Goal: Information Seeking & Learning: Check status

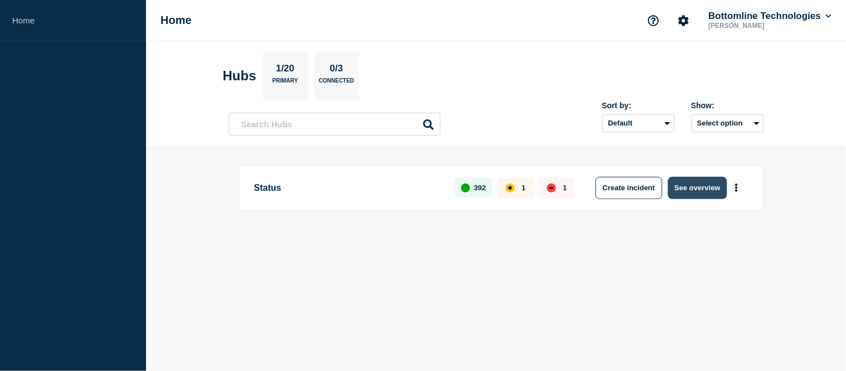
click at [707, 192] on button "See overview" at bounding box center [697, 188] width 59 height 22
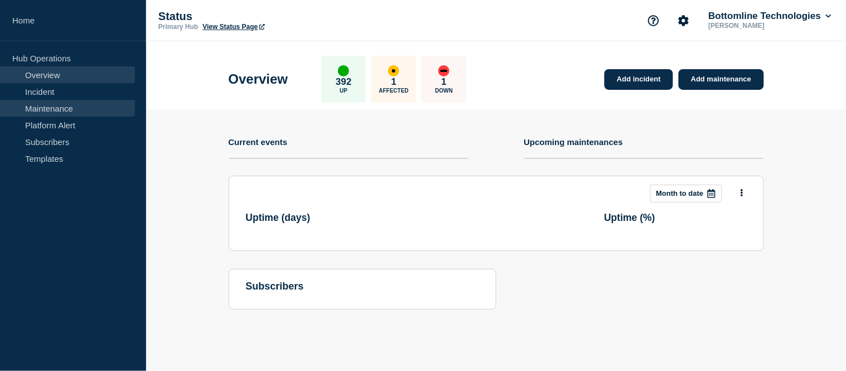
click at [70, 107] on link "Maintenance" at bounding box center [67, 108] width 135 height 17
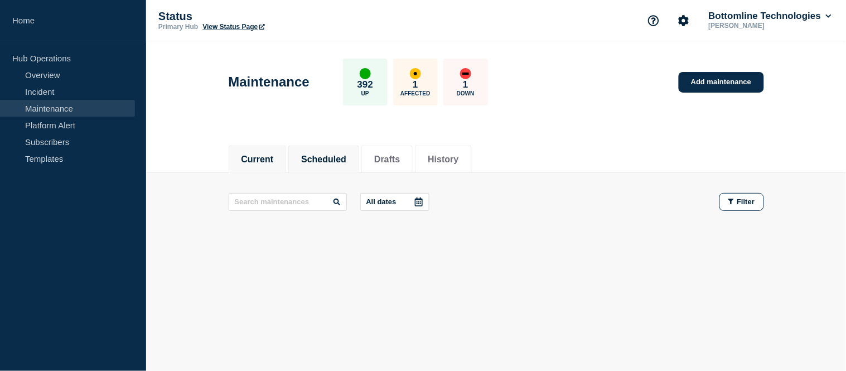
click at [346, 162] on button "Scheduled" at bounding box center [323, 160] width 45 height 10
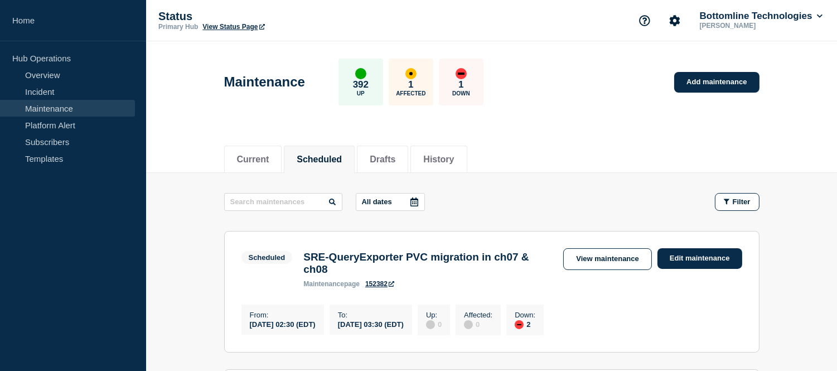
click at [419, 201] on icon at bounding box center [414, 202] width 9 height 9
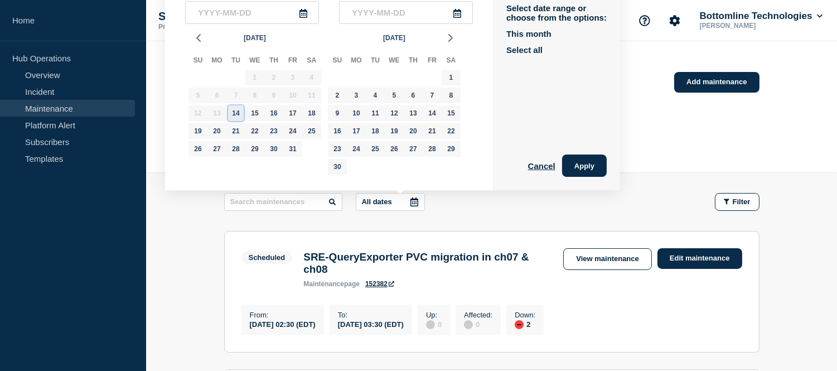
click at [240, 108] on div "14" at bounding box center [236, 113] width 16 height 16
type input "2025-10-14"
click at [231, 149] on div "28" at bounding box center [236, 149] width 16 height 16
type input "2025-10-28"
click at [604, 162] on button "Apply" at bounding box center [584, 166] width 45 height 22
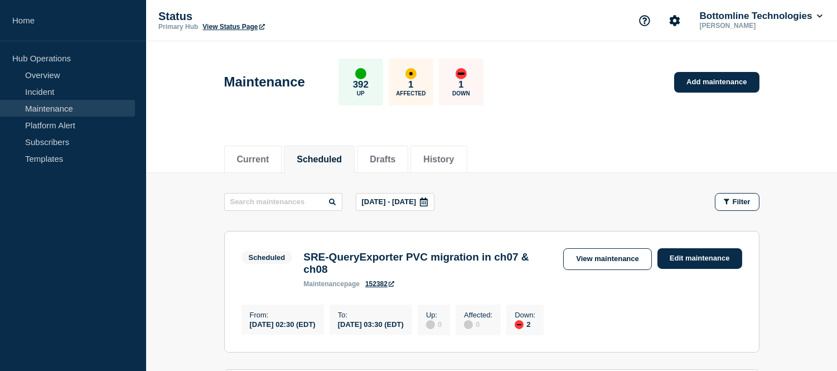
scroll to position [124, 0]
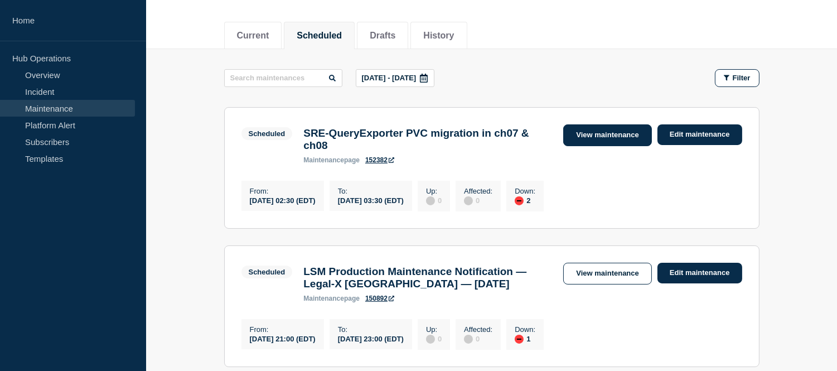
click at [588, 132] on link "View maintenance" at bounding box center [608, 135] width 88 height 22
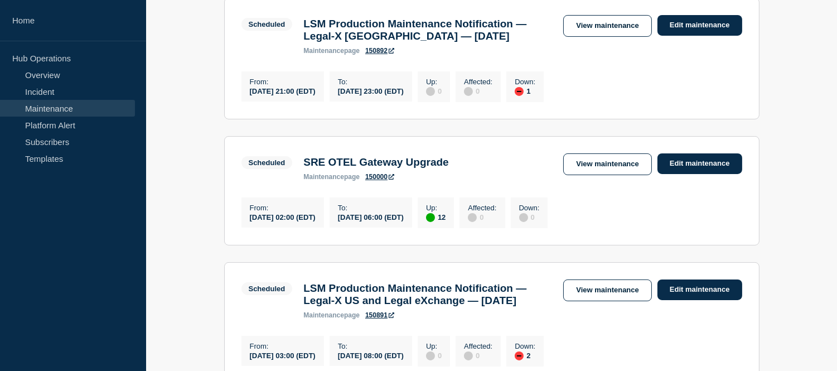
scroll to position [310, 0]
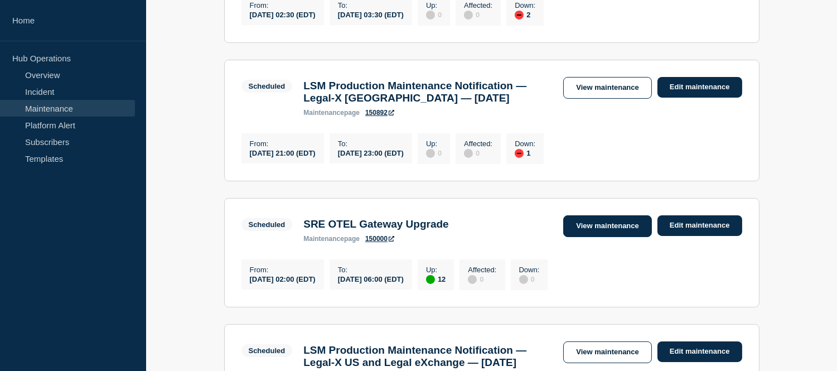
click at [579, 232] on link "View maintenance" at bounding box center [608, 226] width 88 height 22
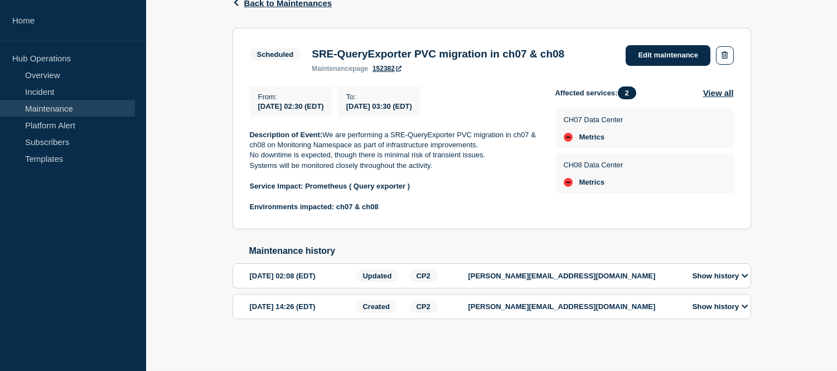
scroll to position [138, 0]
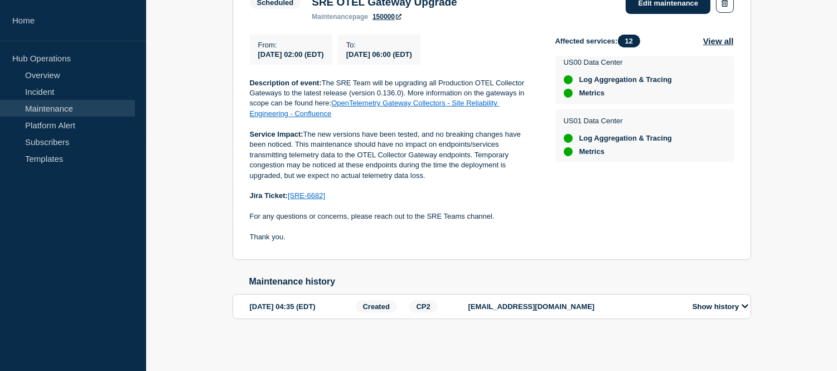
scroll to position [124, 0]
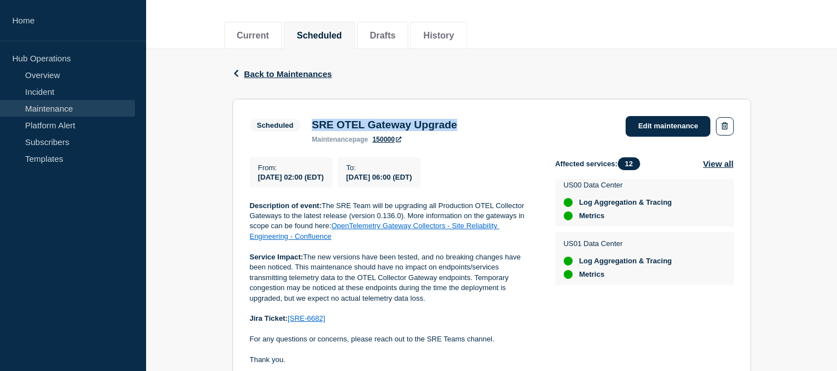
drag, startPoint x: 480, startPoint y: 123, endPoint x: 304, endPoint y: 124, distance: 176.3
click at [304, 124] on div "Scheduled SRE OTEL Gateway Upgrade maintenance page 150000" at bounding box center [356, 129] width 213 height 27
copy div "SRE OTEL Gateway Upgrade"
drag, startPoint x: 476, startPoint y: 175, endPoint x: 258, endPoint y: 181, distance: 217.7
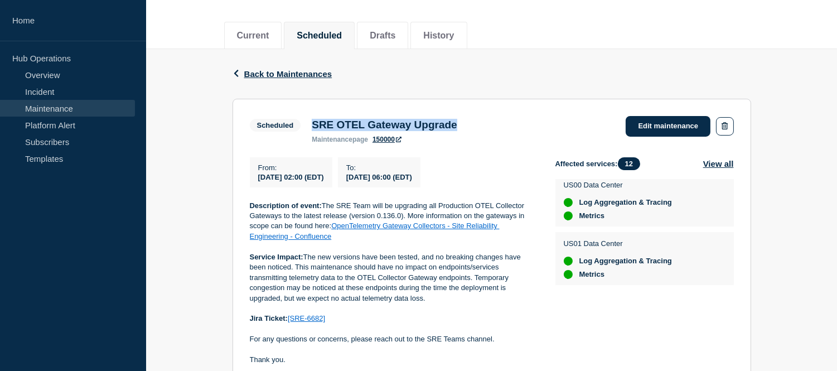
click at [258, 181] on div "From : 2025-10-15 02:00 (EDT) To : 2025-10-15 06:00 (EDT)" at bounding box center [403, 172] width 306 height 30
copy div "2025-10-15 02:00 (EDT) To : 2025-10-15 06:00 (EDT)"
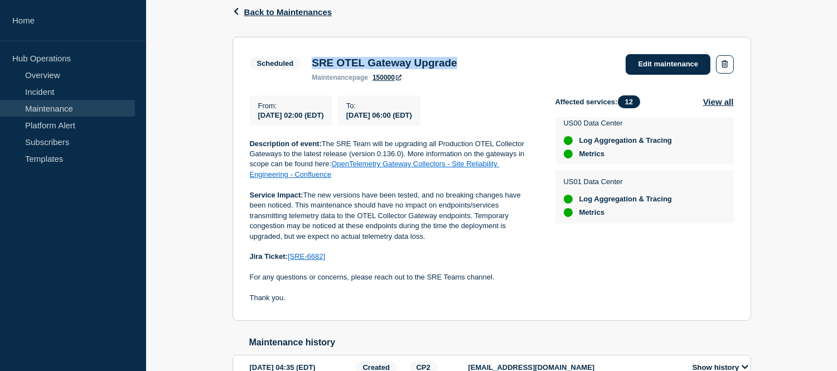
drag, startPoint x: 432, startPoint y: 241, endPoint x: 307, endPoint y: 198, distance: 132.2
click at [307, 198] on p "Service Impact: The new versions have been tested, and no breaking changes have…" at bounding box center [394, 215] width 288 height 51
copy p "The new versions have been tested, and no breaking changes have been noticed. T…"
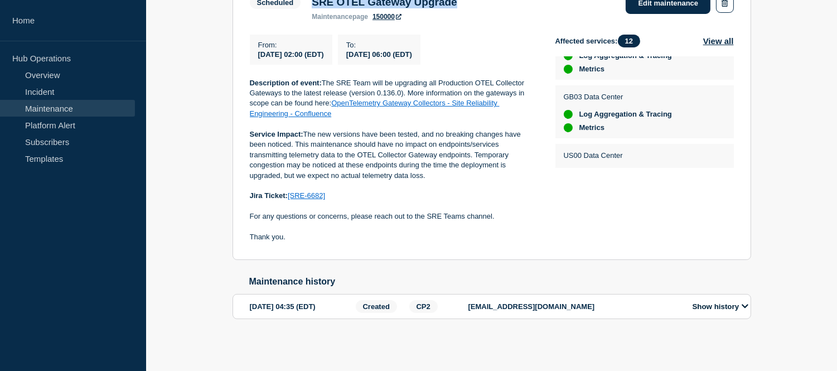
scroll to position [126, 0]
